Goal: Task Accomplishment & Management: Manage account settings

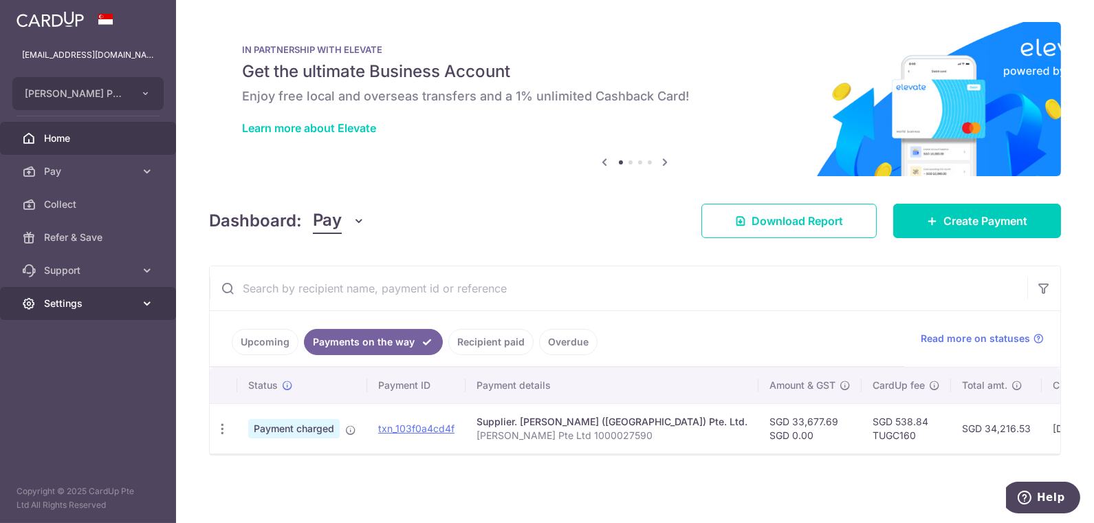
click at [69, 307] on span "Settings" at bounding box center [89, 303] width 91 height 14
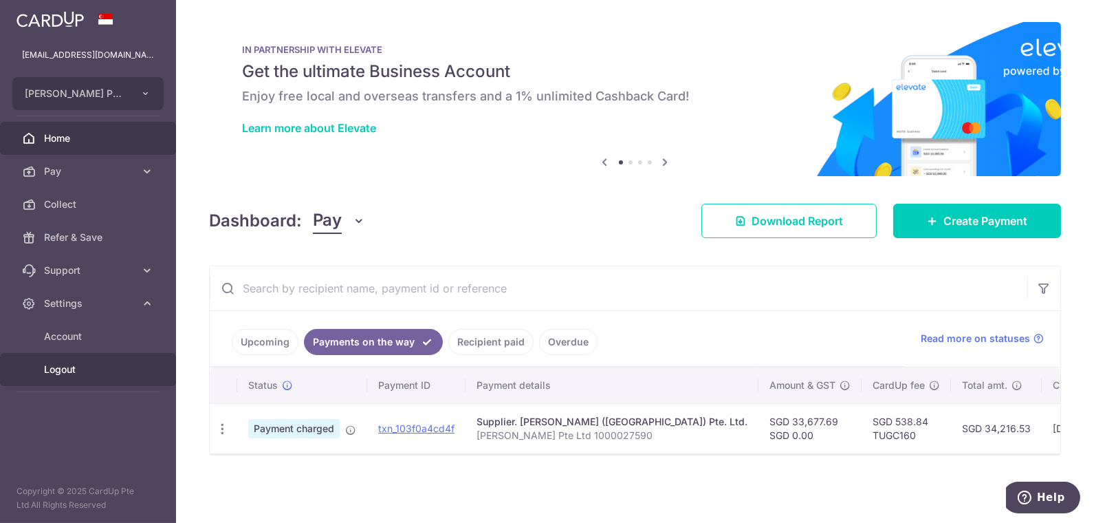
click at [61, 365] on span "Logout" at bounding box center [89, 369] width 91 height 14
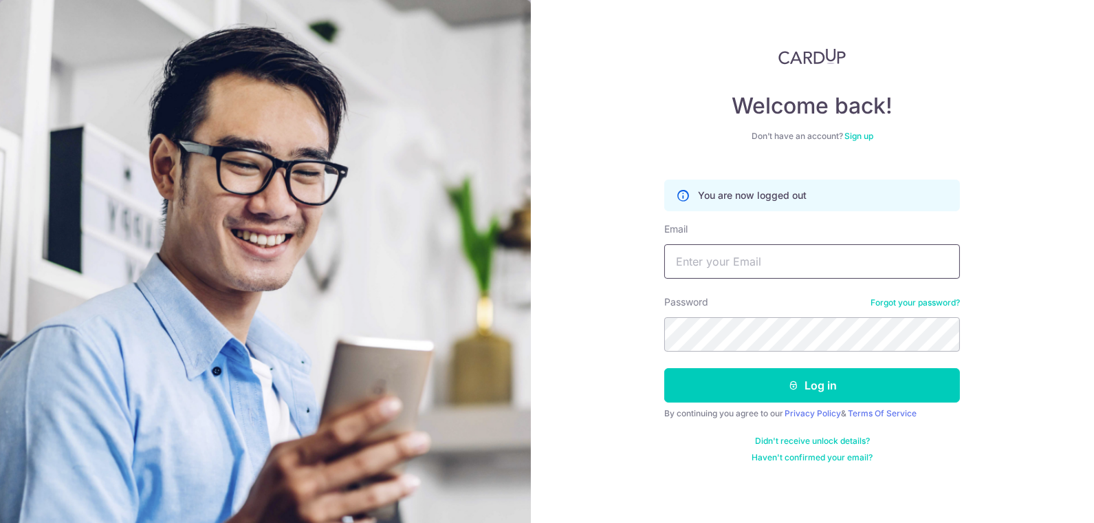
click at [713, 255] on input "Email" at bounding box center [812, 261] width 296 height 34
type input "[PERSON_NAME][EMAIL_ADDRESS][DOMAIN_NAME]"
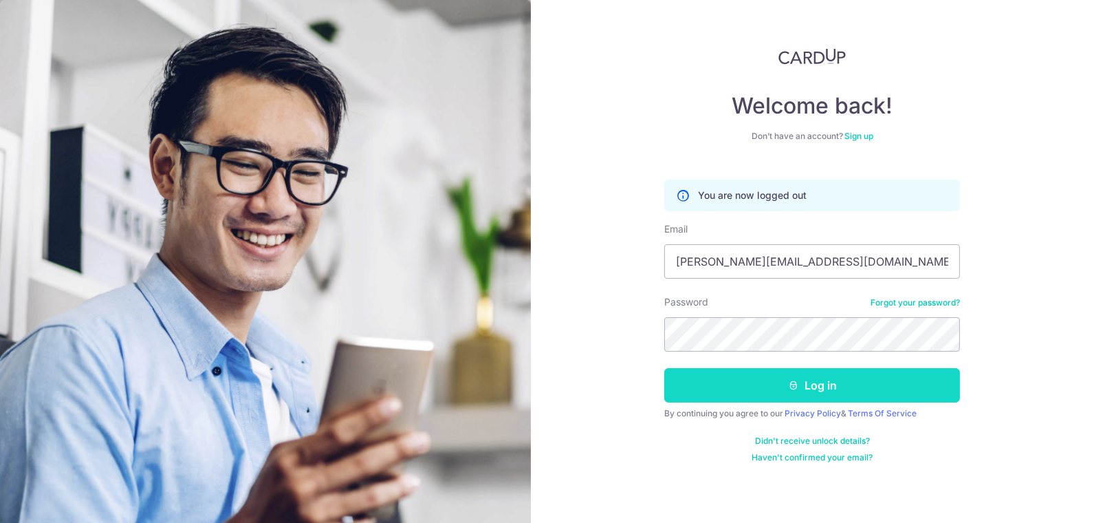
click at [767, 395] on button "Log in" at bounding box center [812, 385] width 296 height 34
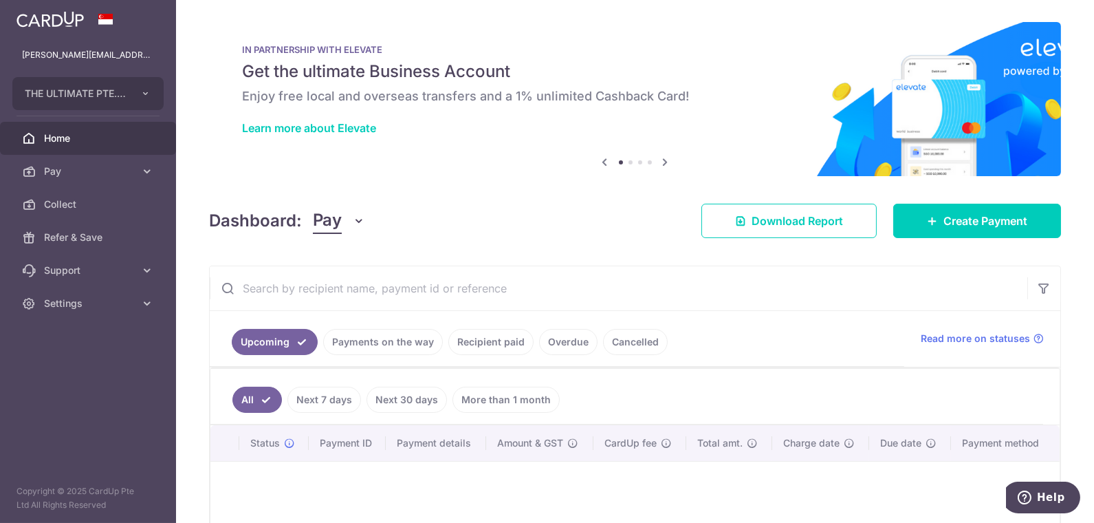
click at [400, 338] on link "Payments on the way" at bounding box center [383, 342] width 120 height 26
